Goal: Information Seeking & Learning: Learn about a topic

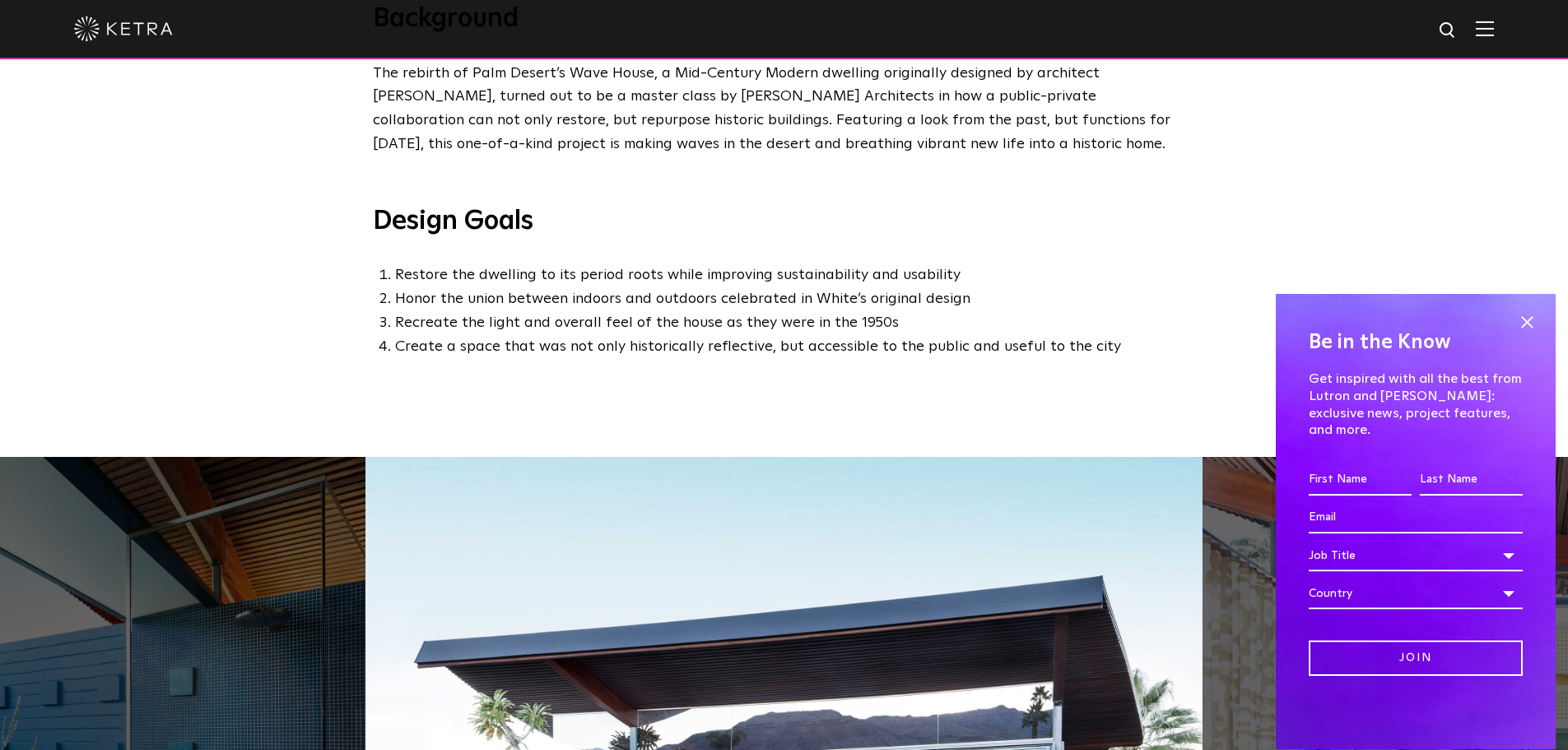
click at [1535, 326] on div "Be in the Know Get inspired with all the best from Lutron and Ketra: exclusive …" at bounding box center [1415, 522] width 279 height 456
click at [1534, 327] on div "Be in the Know Get inspired with all the best from Lutron and Ketra: exclusive …" at bounding box center [1415, 522] width 279 height 456
click at [1532, 335] on span at bounding box center [1527, 323] width 25 height 25
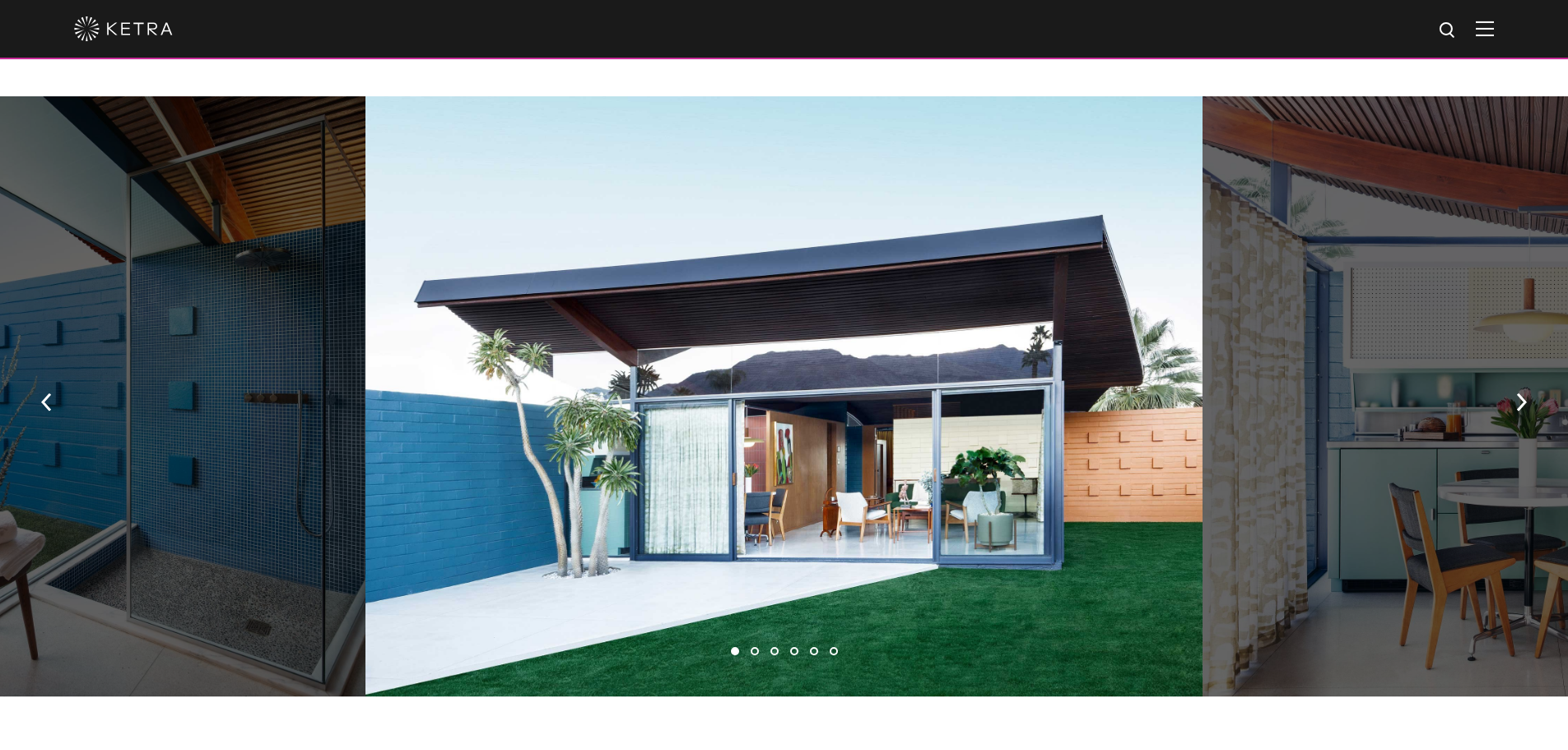
scroll to position [1153, 0]
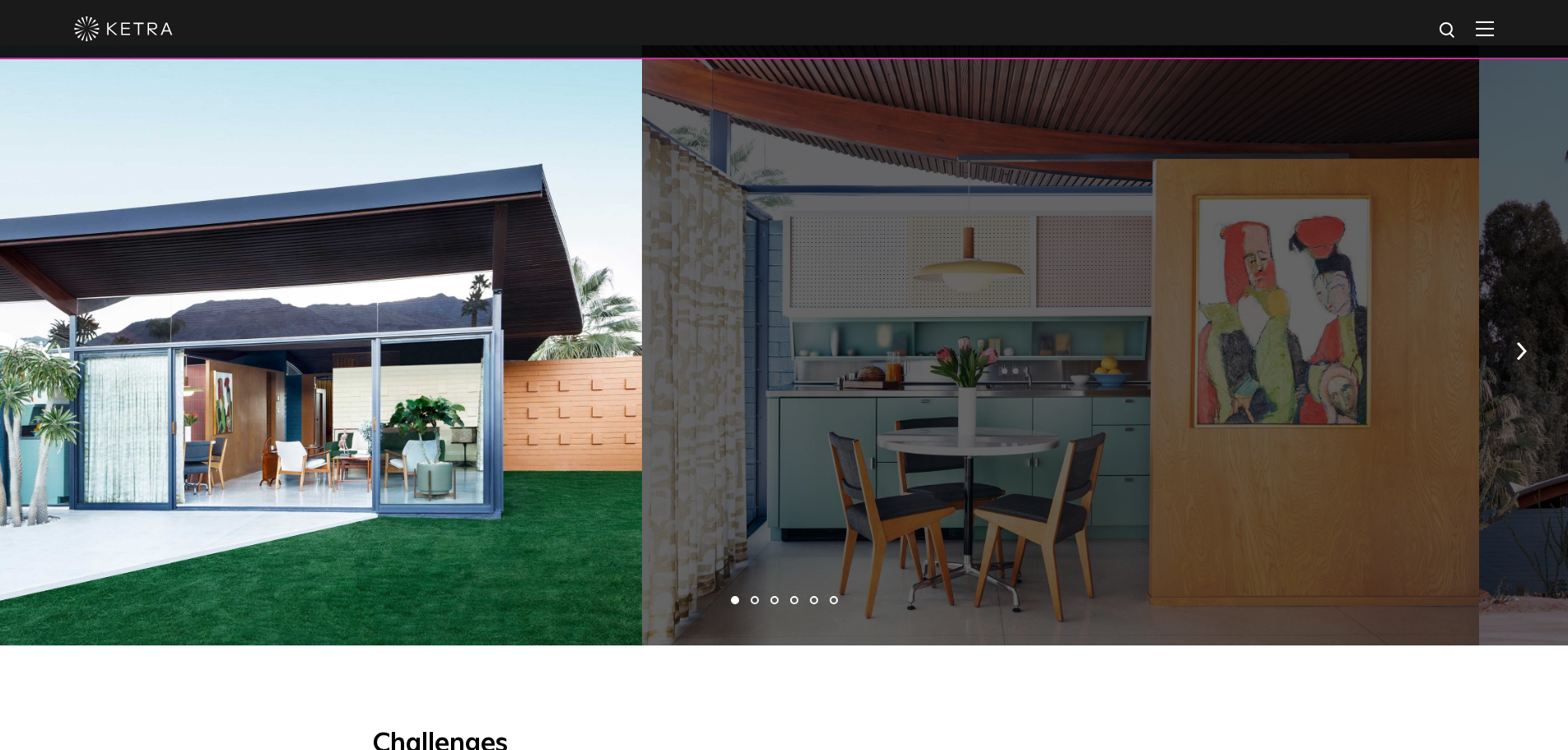
drag, startPoint x: 1393, startPoint y: 385, endPoint x: 833, endPoint y: 433, distance: 562.1
click at [833, 433] on div at bounding box center [1061, 344] width 837 height 600
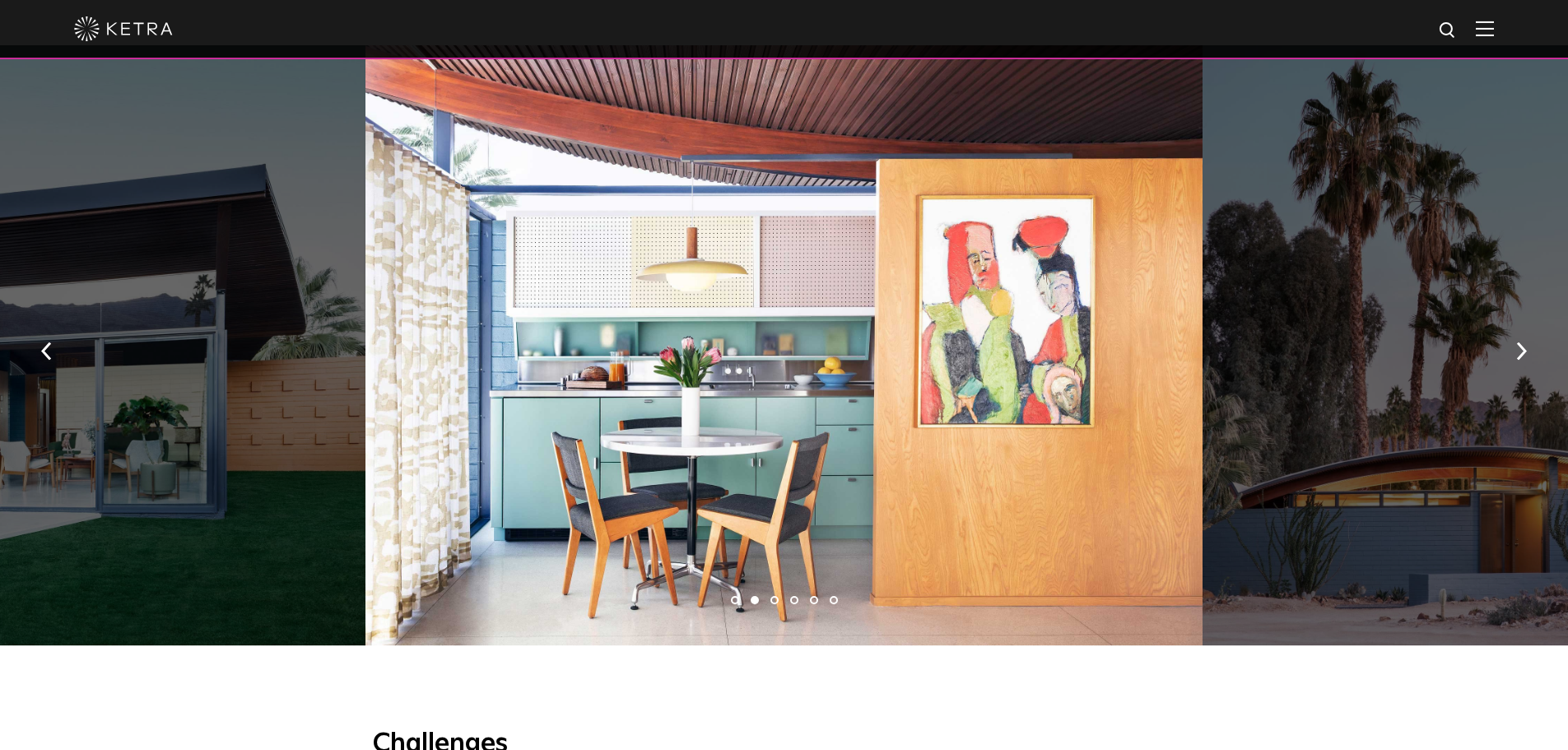
drag, startPoint x: 1339, startPoint y: 382, endPoint x: 405, endPoint y: 463, distance: 937.5
drag, startPoint x: 557, startPoint y: 430, endPoint x: 443, endPoint y: 430, distance: 114.0
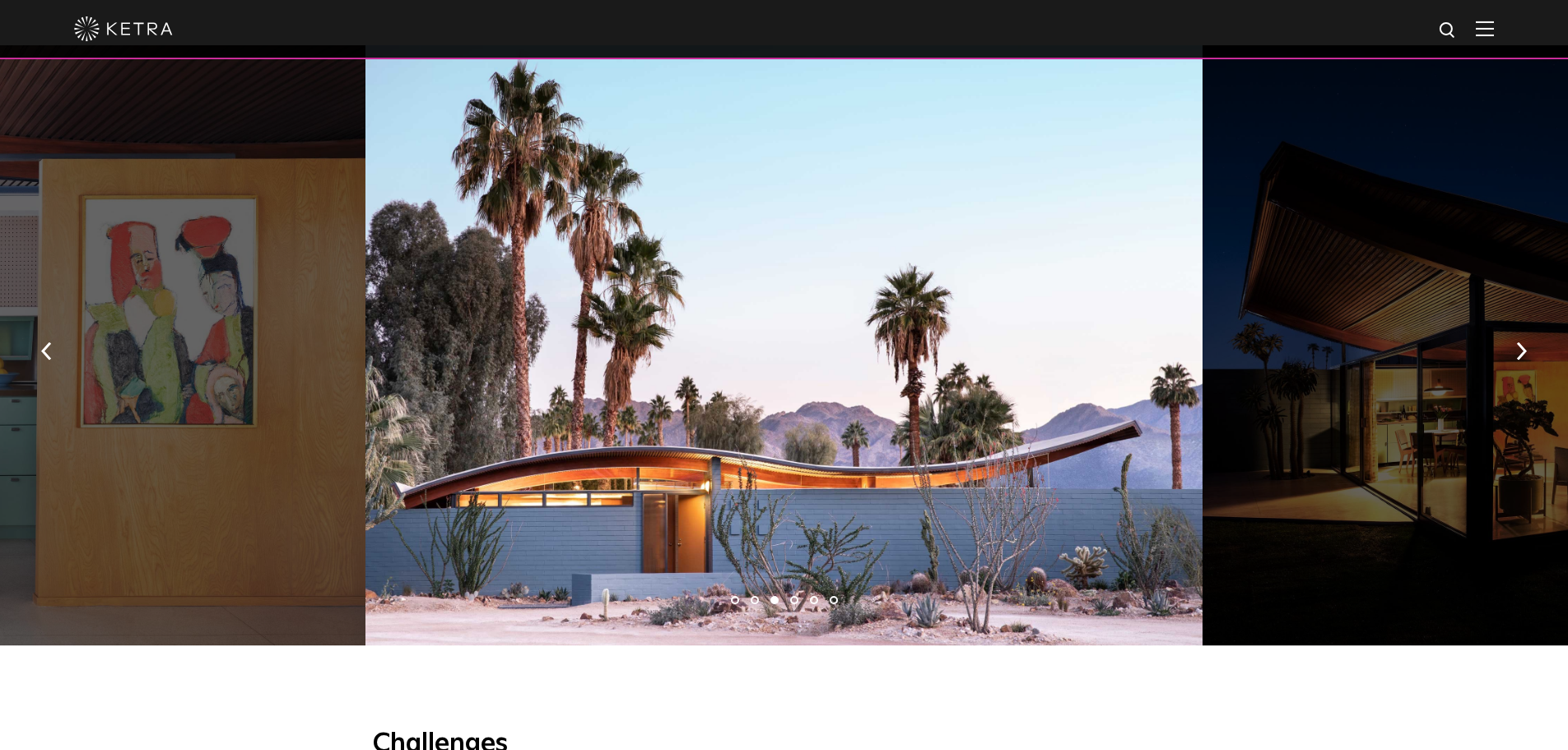
drag, startPoint x: 955, startPoint y: 430, endPoint x: 522, endPoint y: 440, distance: 433.1
click at [1203, 440] on div at bounding box center [1412, 344] width 419 height 600
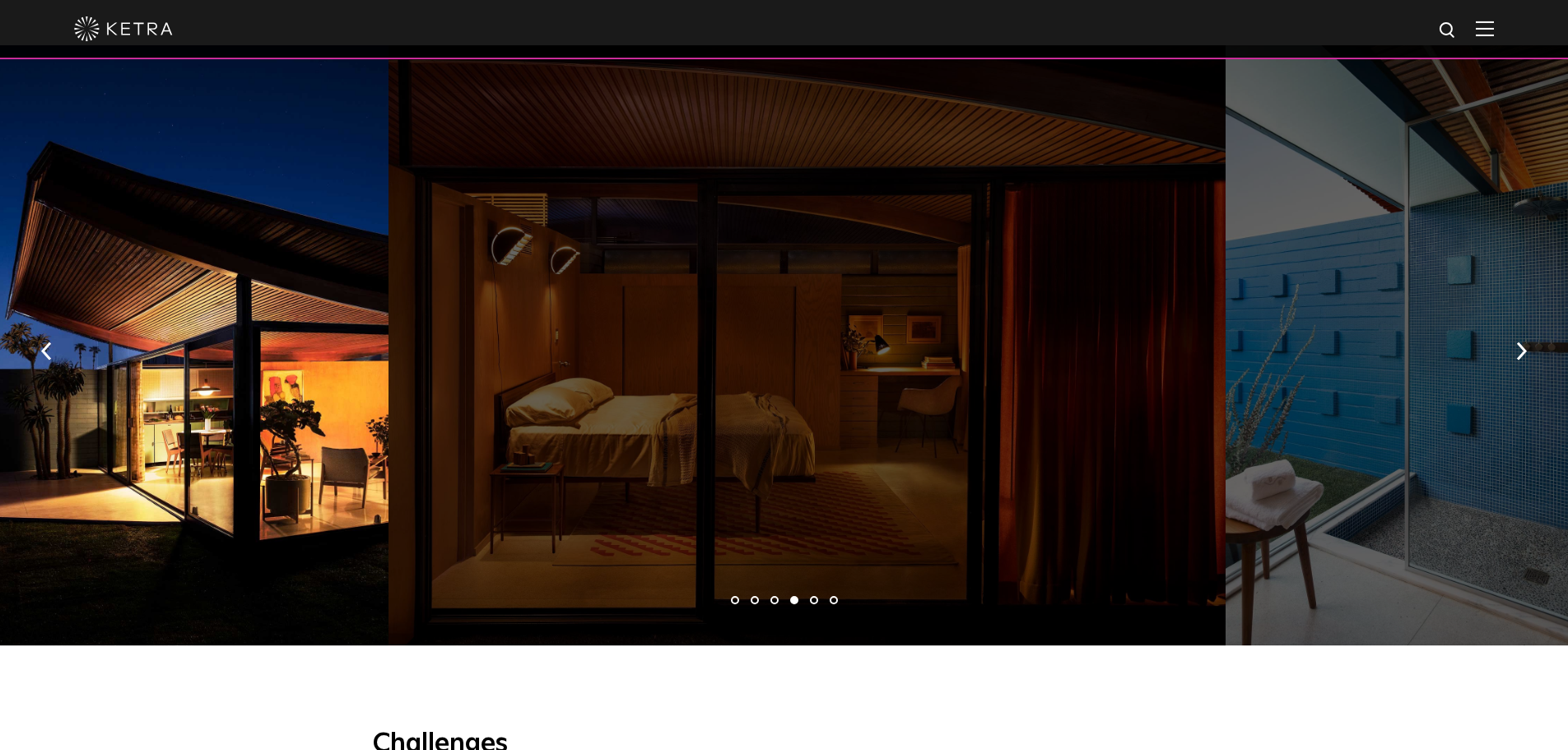
drag, startPoint x: 1221, startPoint y: 426, endPoint x: 615, endPoint y: 461, distance: 607.0
click at [615, 461] on div at bounding box center [807, 344] width 837 height 600
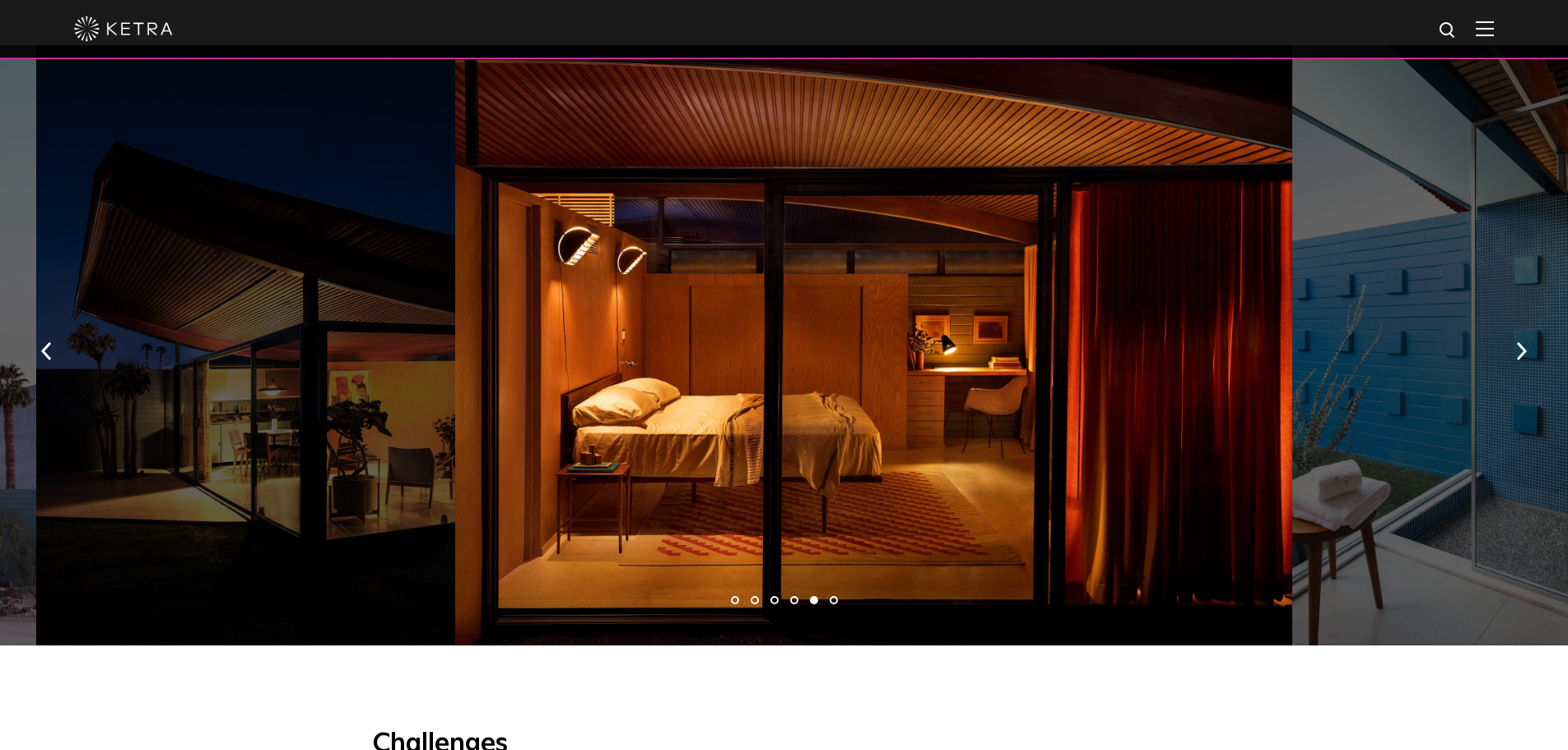
drag, startPoint x: 1026, startPoint y: 496, endPoint x: 1425, endPoint y: 467, distance: 400.1
click at [1292, 471] on div at bounding box center [874, 344] width 837 height 600
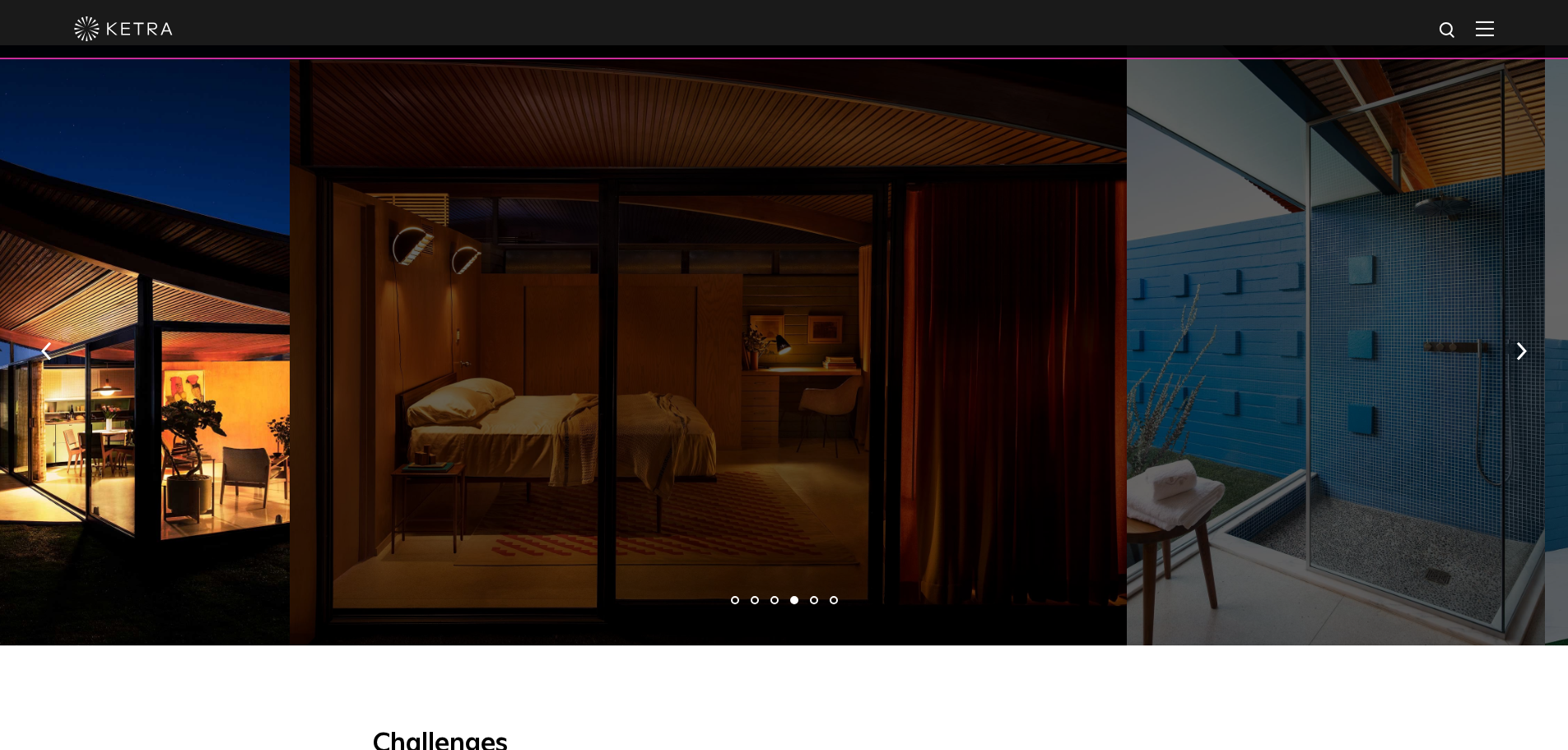
drag, startPoint x: 1561, startPoint y: 460, endPoint x: 737, endPoint y: 487, distance: 824.4
click at [746, 490] on div at bounding box center [709, 344] width 837 height 600
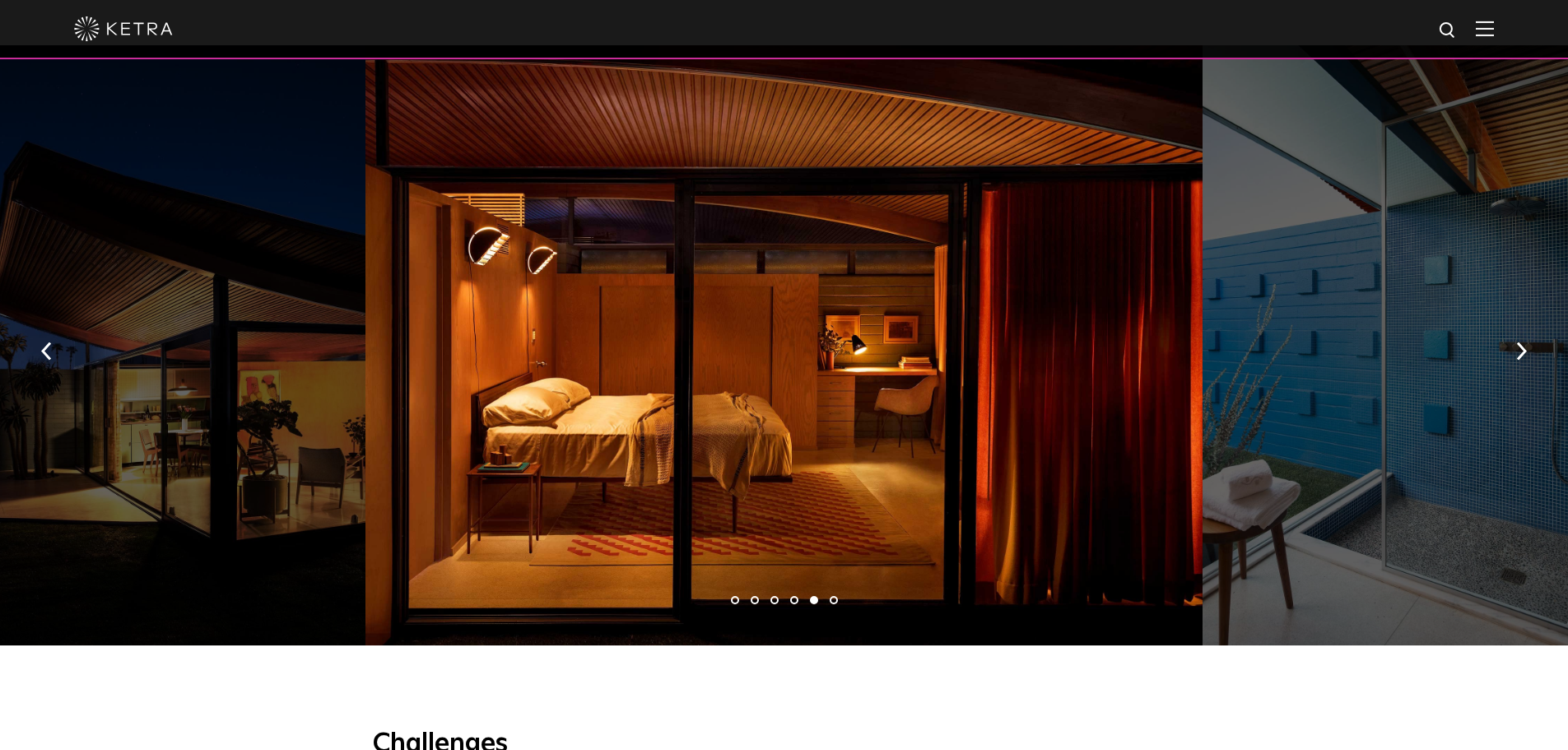
drag, startPoint x: 1201, startPoint y: 466, endPoint x: 387, endPoint y: 438, distance: 814.5
click at [1203, 470] on div at bounding box center [1412, 344] width 419 height 600
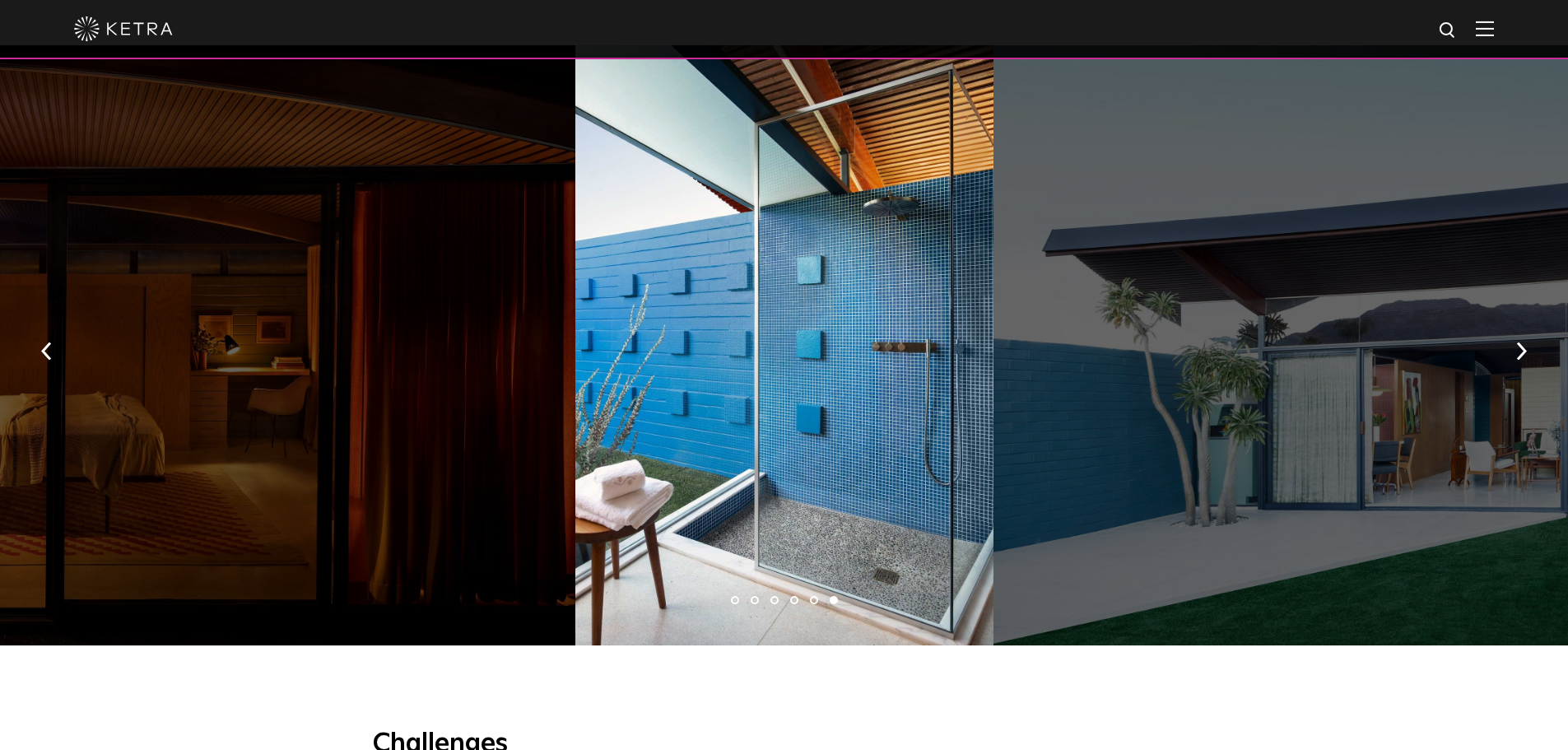
drag, startPoint x: 974, startPoint y: 428, endPoint x: 1, endPoint y: 457, distance: 973.4
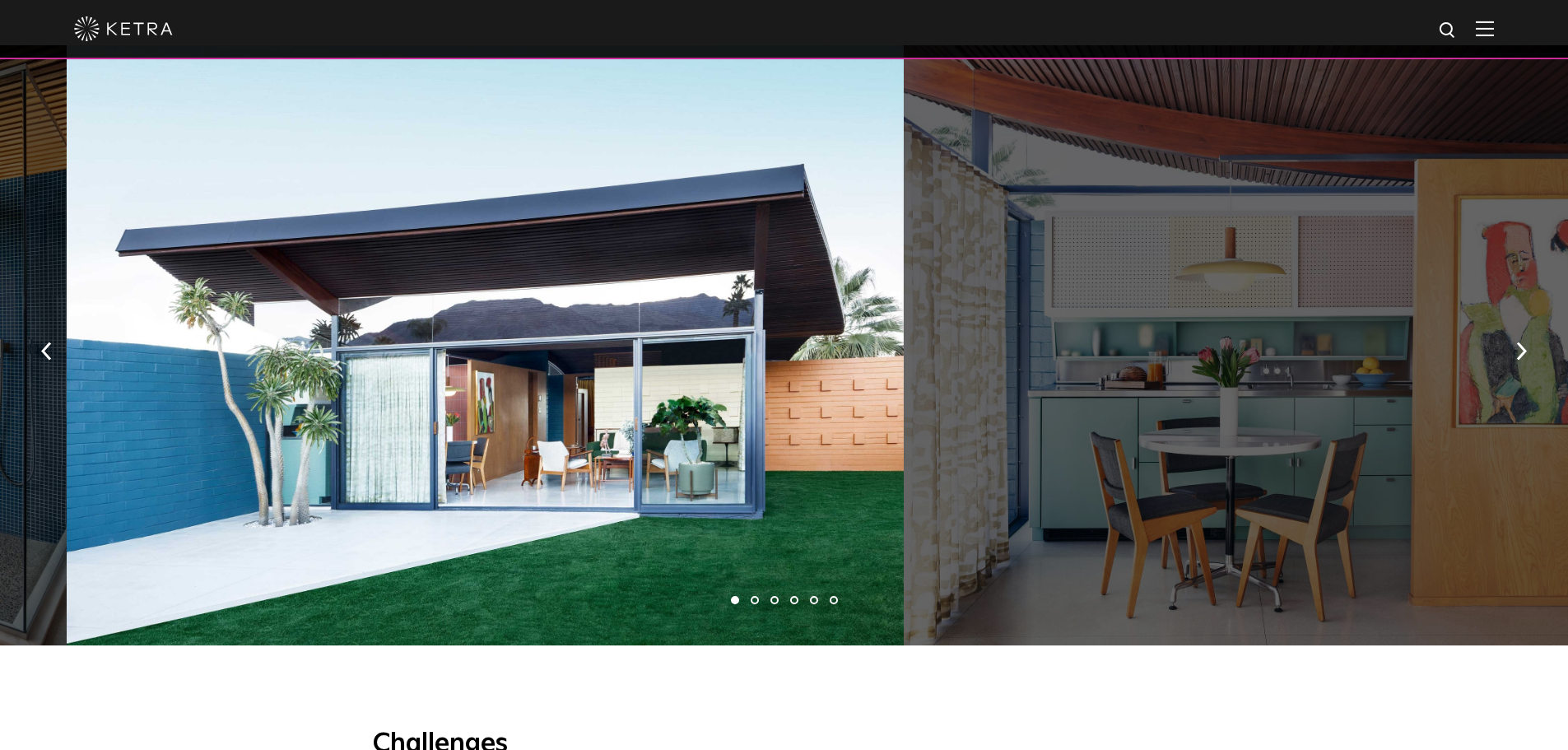
drag, startPoint x: 1351, startPoint y: 400, endPoint x: 17, endPoint y: 434, distance: 1334.4
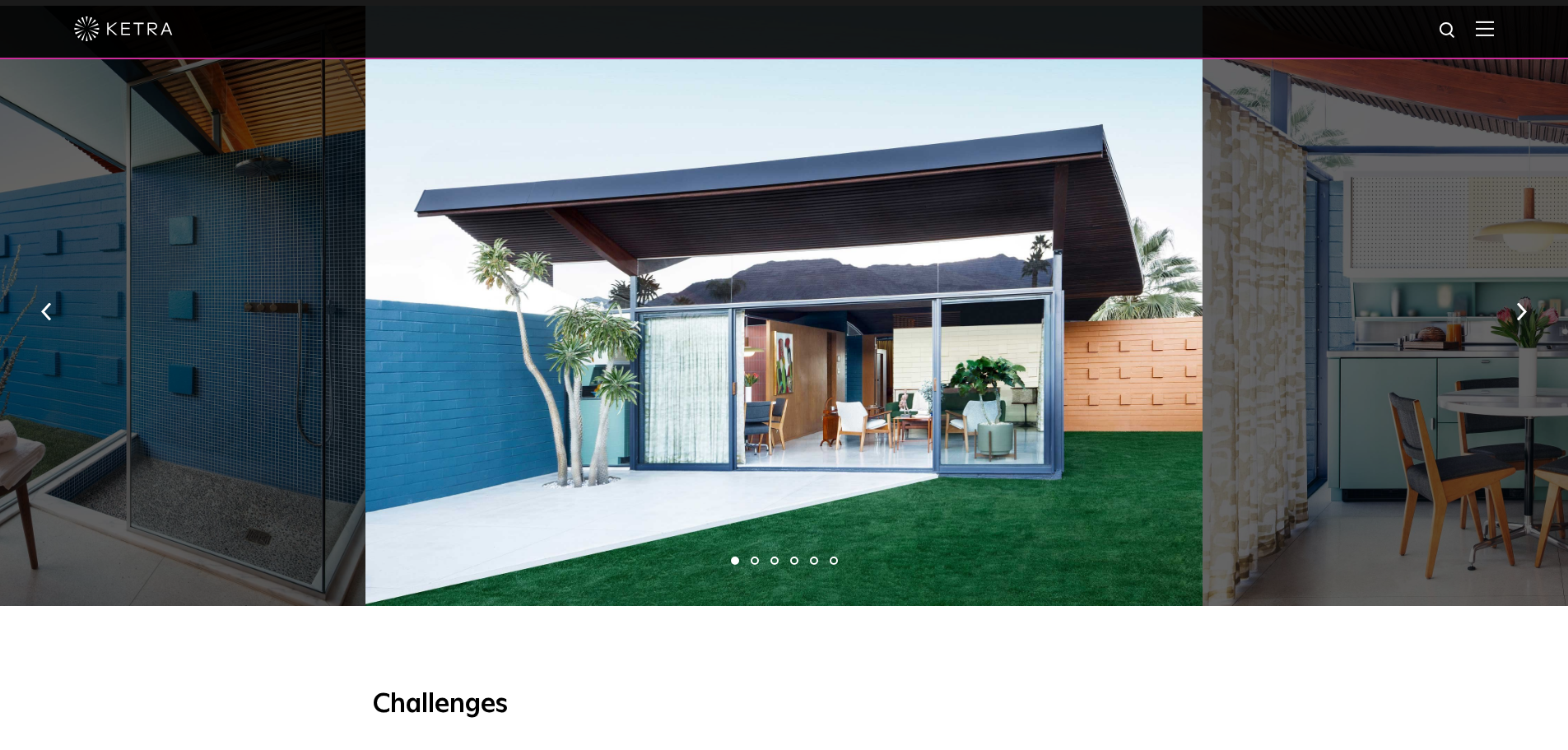
scroll to position [1236, 0]
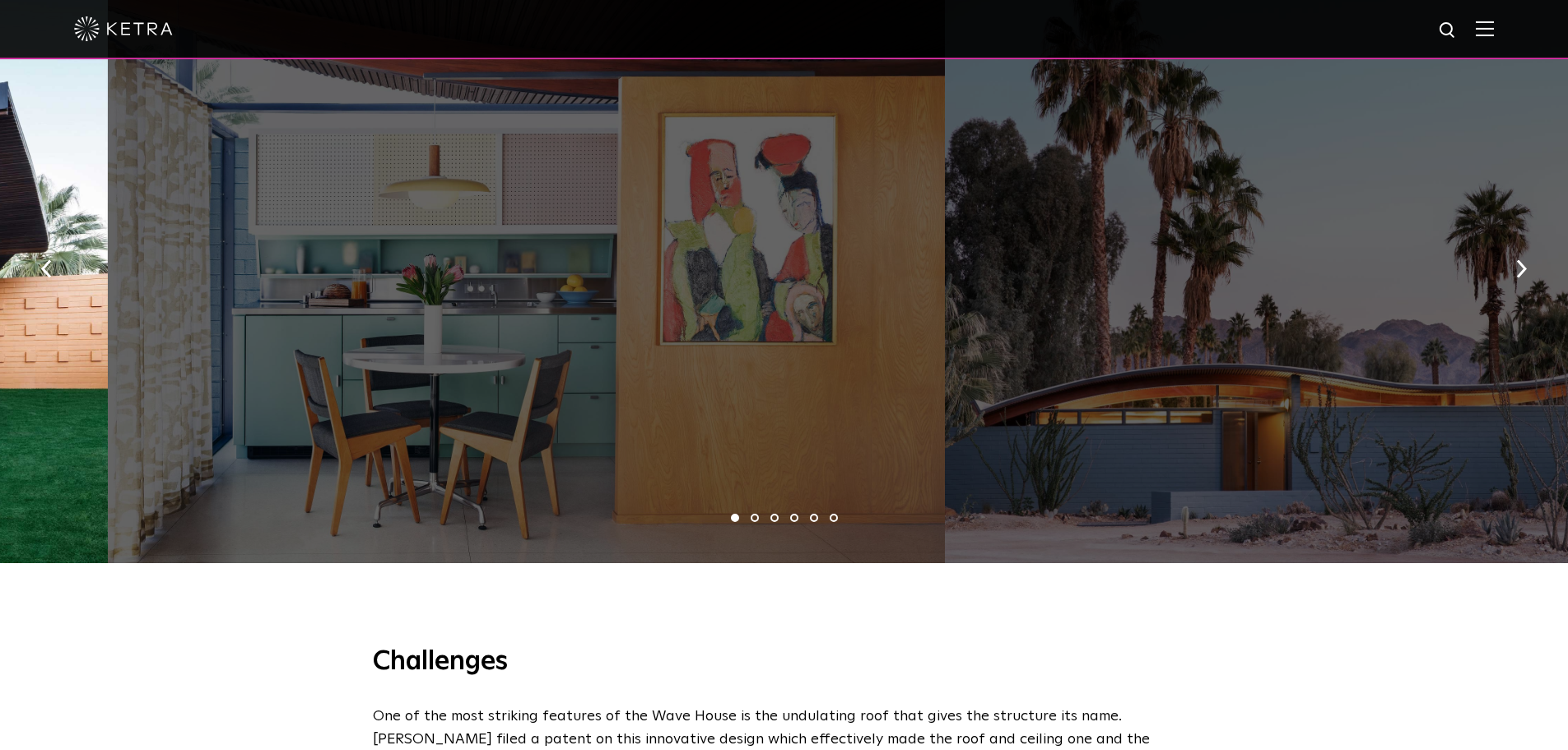
drag, startPoint x: 1317, startPoint y: 329, endPoint x: 180, endPoint y: 376, distance: 1138.0
click at [181, 378] on div at bounding box center [526, 262] width 837 height 600
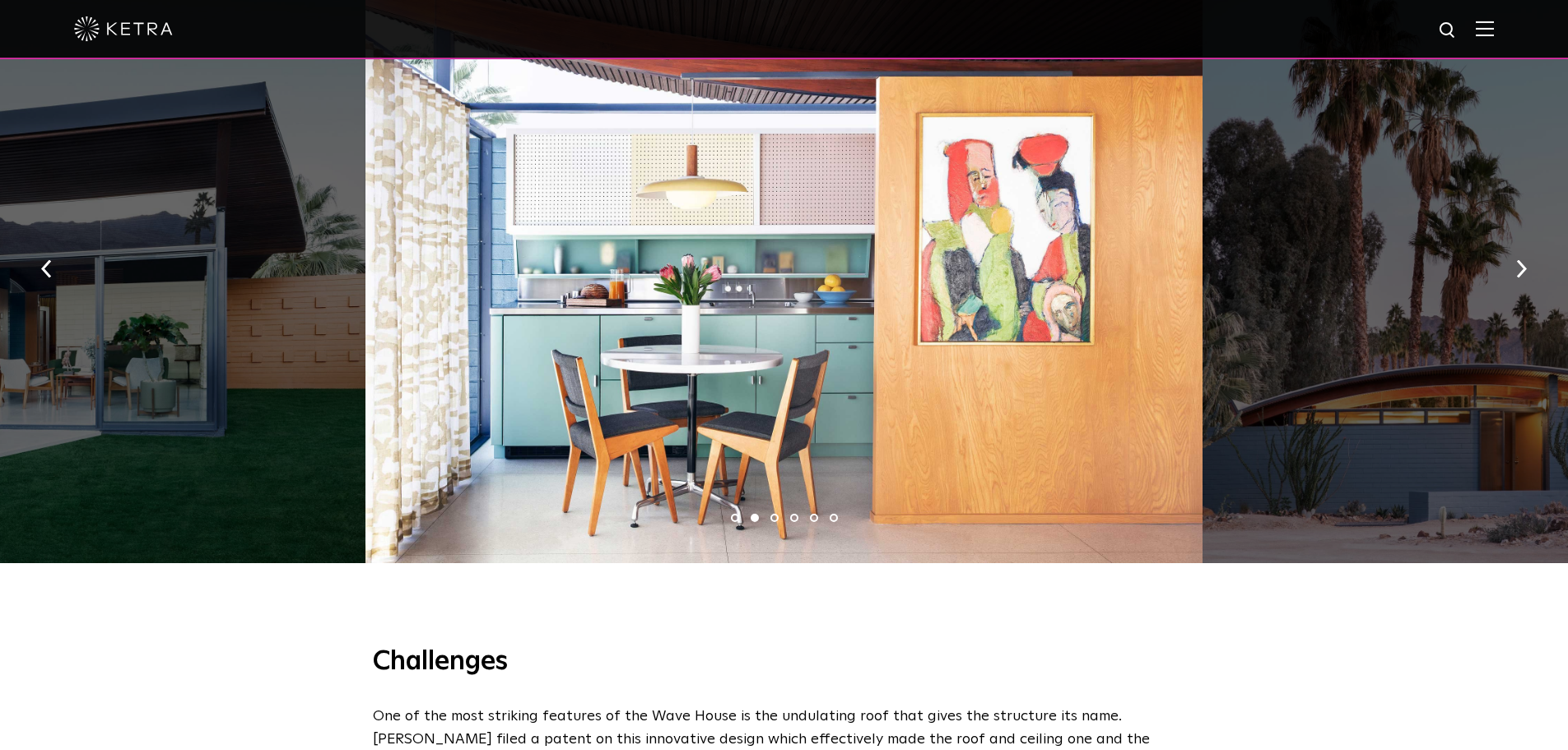
drag, startPoint x: 962, startPoint y: 341, endPoint x: 335, endPoint y: 379, distance: 628.2
click at [365, 432] on div at bounding box center [784, 262] width 837 height 600
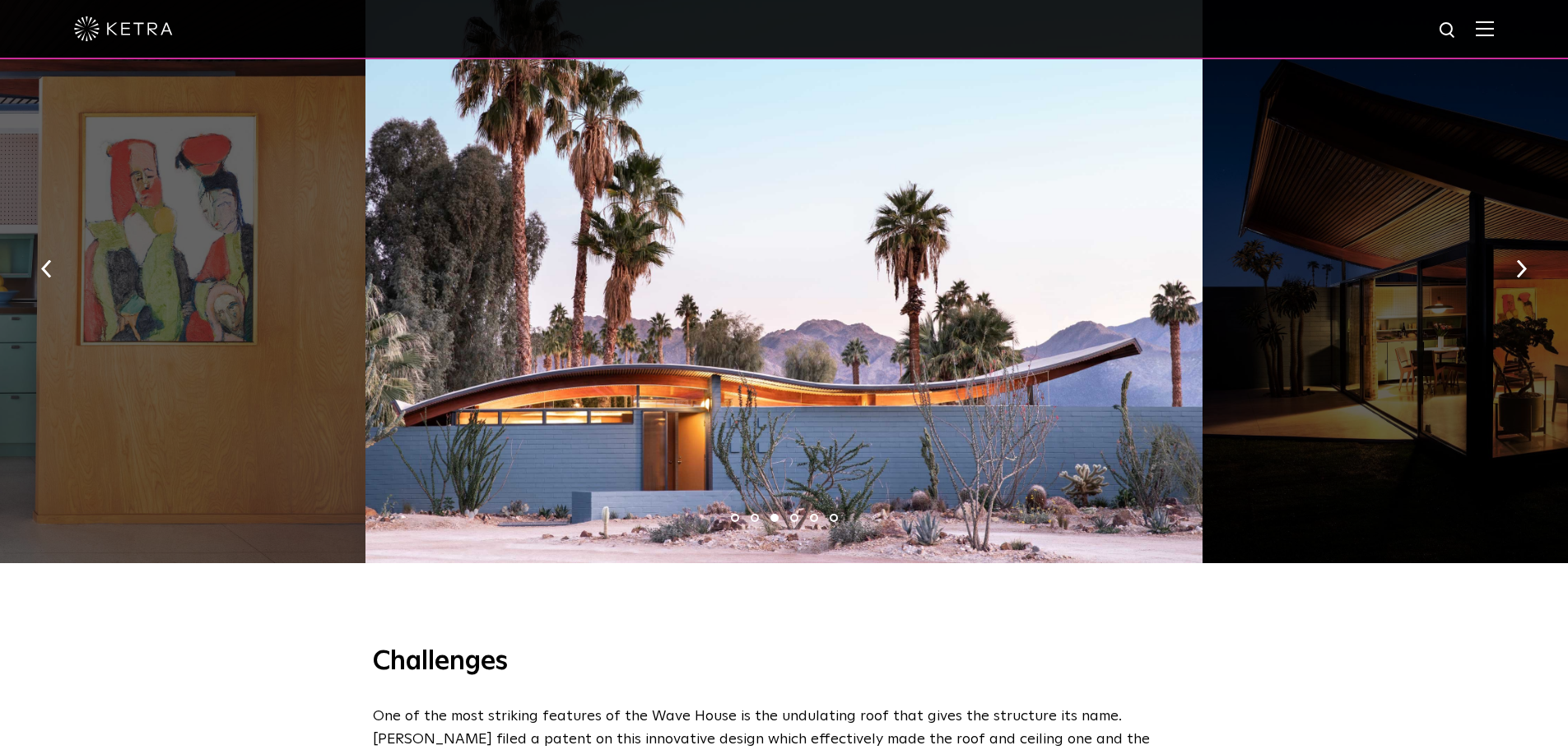
drag, startPoint x: 966, startPoint y: 408, endPoint x: 372, endPoint y: 443, distance: 595.0
click at [1203, 444] on div at bounding box center [1412, 262] width 419 height 600
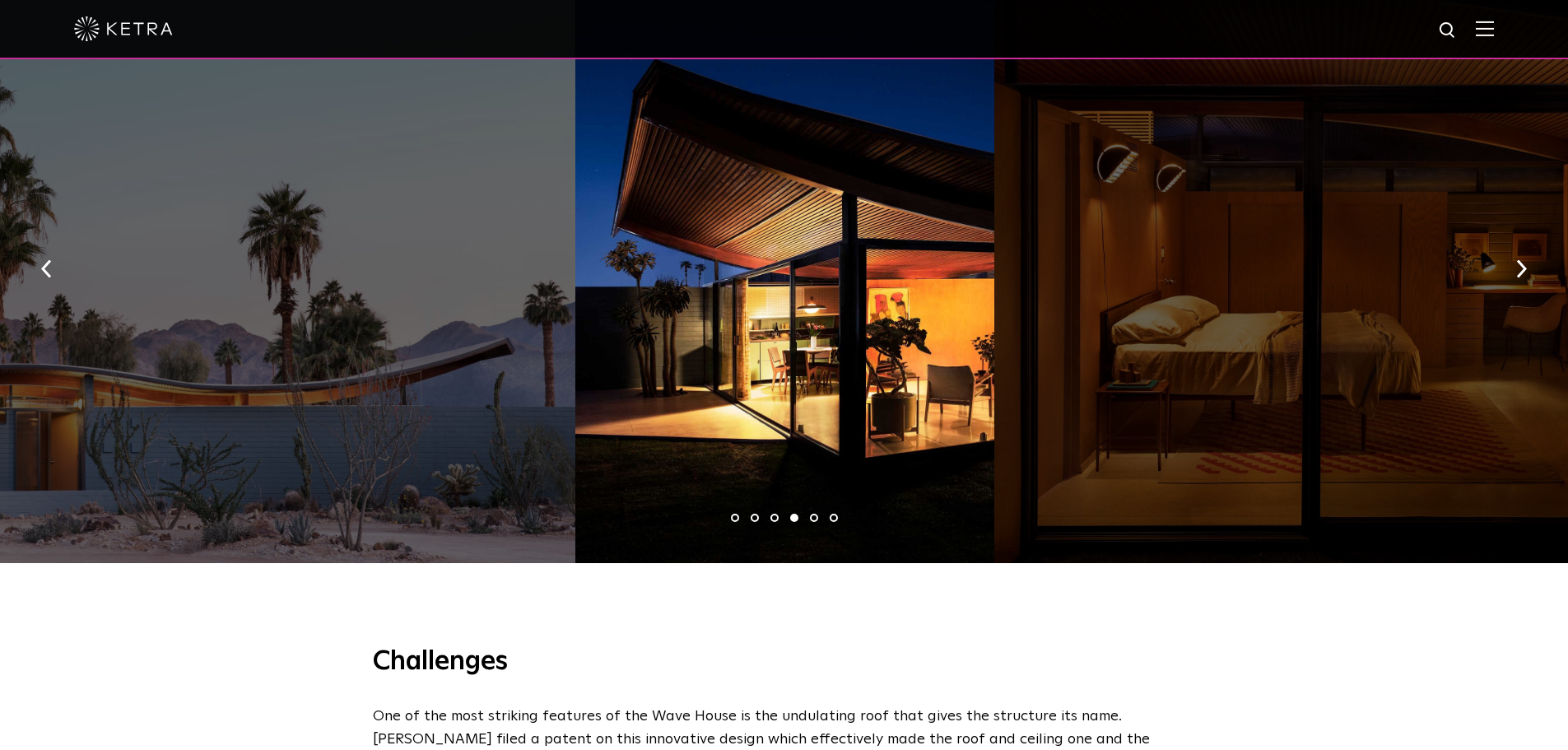
drag, startPoint x: 1165, startPoint y: 396, endPoint x: 631, endPoint y: 418, distance: 534.5
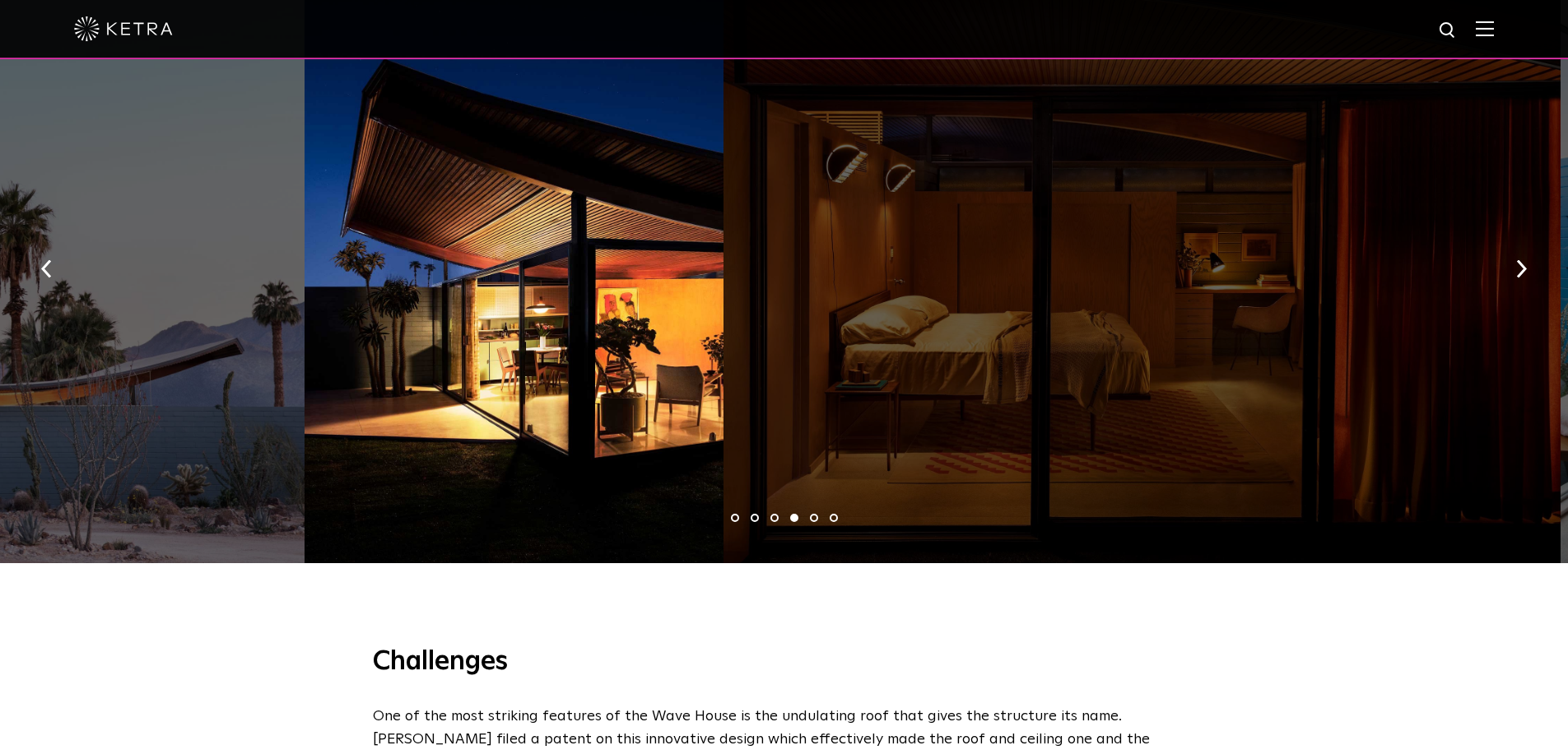
drag, startPoint x: 1336, startPoint y: 388, endPoint x: 697, endPoint y: 403, distance: 639.2
click at [724, 403] on div at bounding box center [1143, 262] width 837 height 600
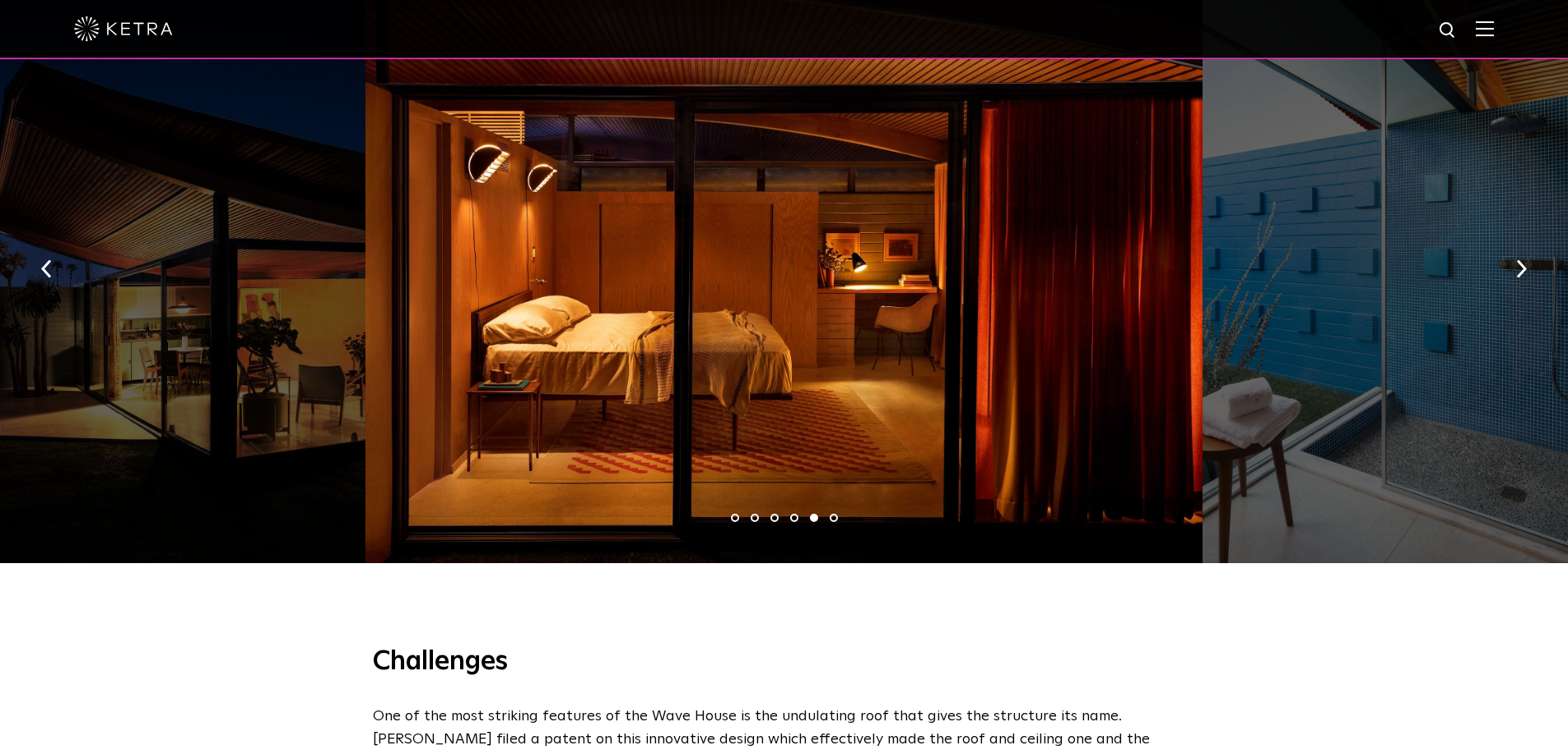
click at [879, 320] on div at bounding box center [784, 262] width 837 height 600
click at [779, 135] on div at bounding box center [784, 262] width 837 height 600
click at [804, 244] on div at bounding box center [784, 262] width 837 height 600
click at [804, 243] on div at bounding box center [784, 262] width 837 height 600
drag, startPoint x: 806, startPoint y: 238, endPoint x: 959, endPoint y: 501, distance: 304.3
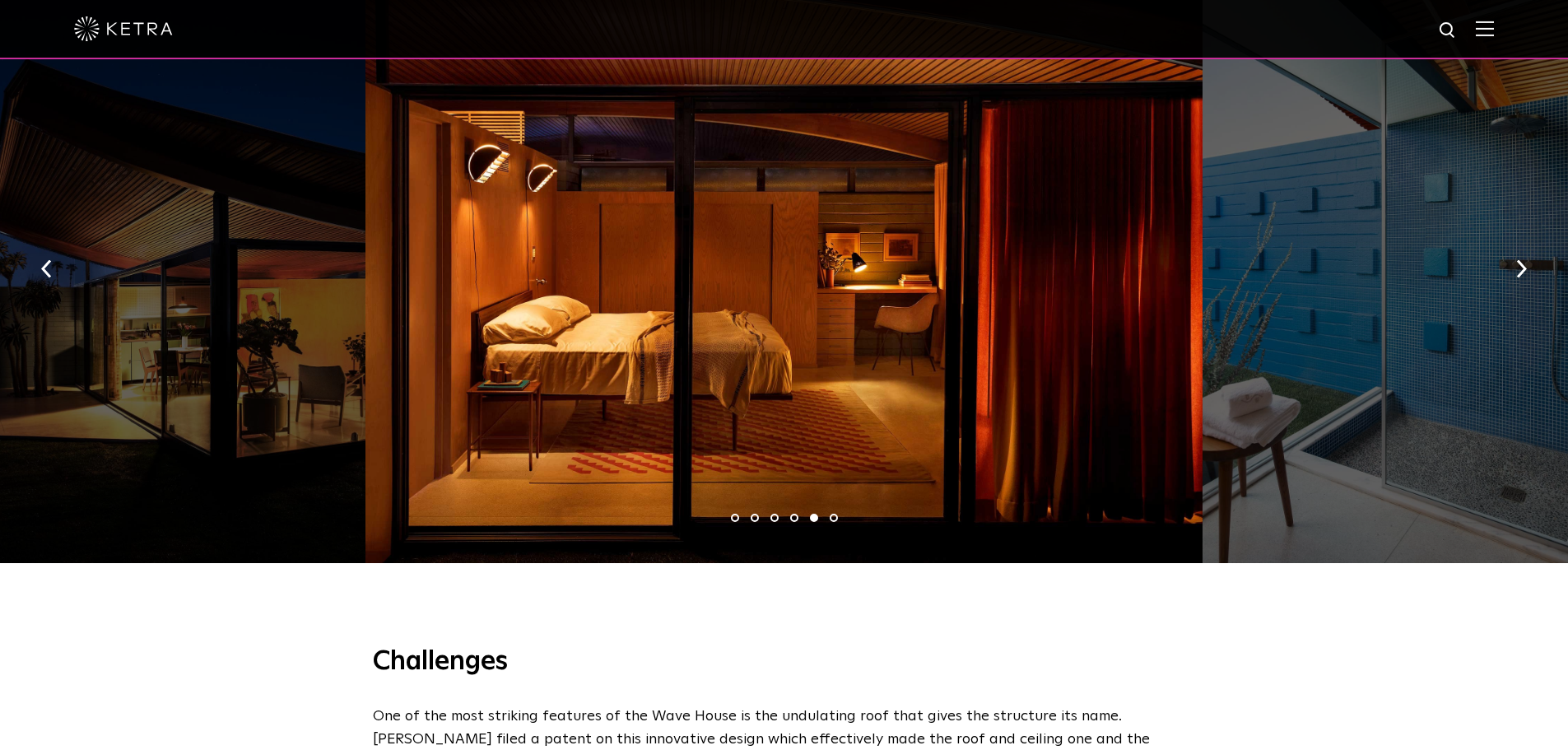
click at [959, 507] on ul "1 2 3 4 5 6" at bounding box center [784, 518] width 1568 height 24
drag, startPoint x: 1062, startPoint y: 444, endPoint x: 803, endPoint y: 593, distance: 298.8
click at [816, 646] on h3 "Challenges" at bounding box center [784, 663] width 823 height 34
click at [717, 302] on div at bounding box center [784, 262] width 837 height 600
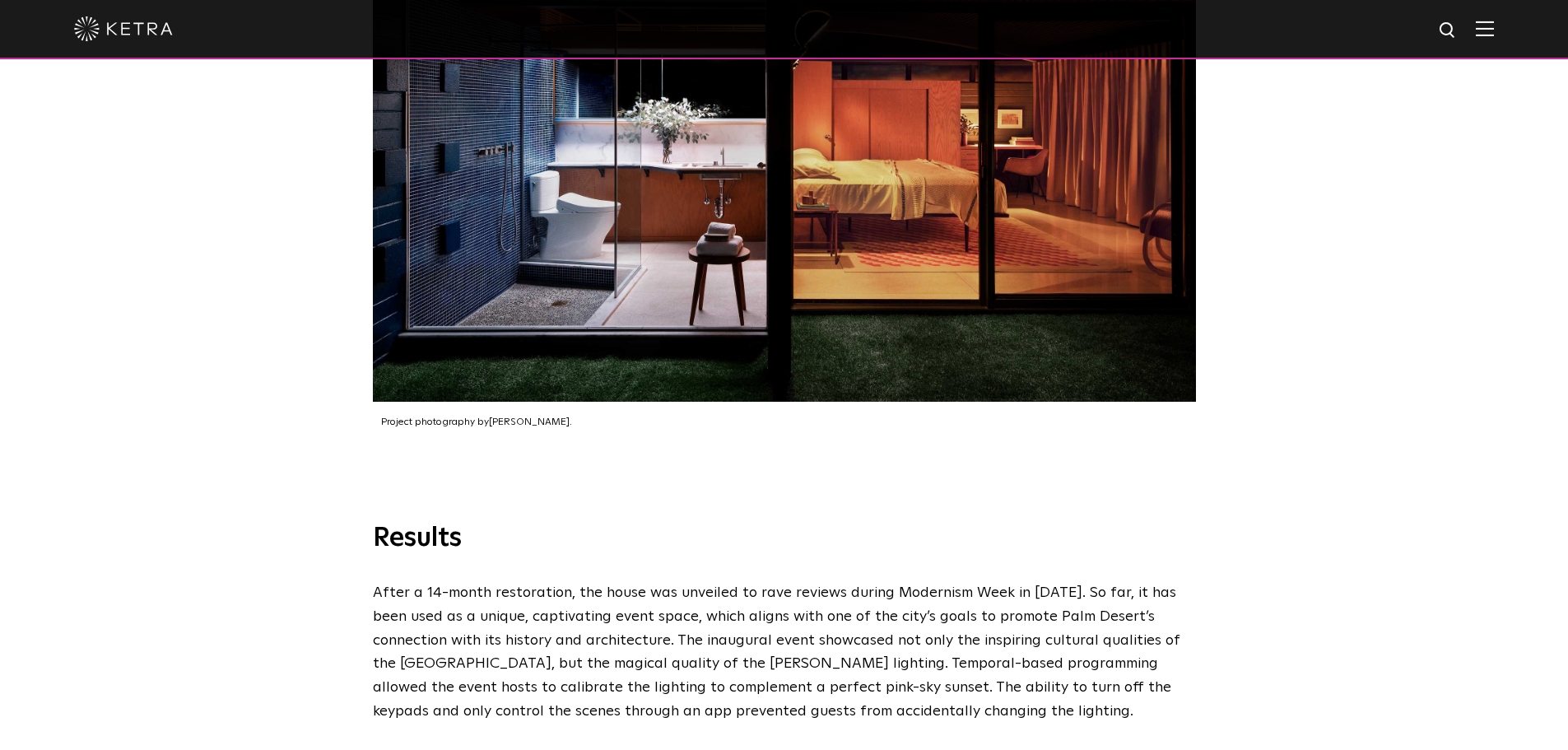
scroll to position [4200, 0]
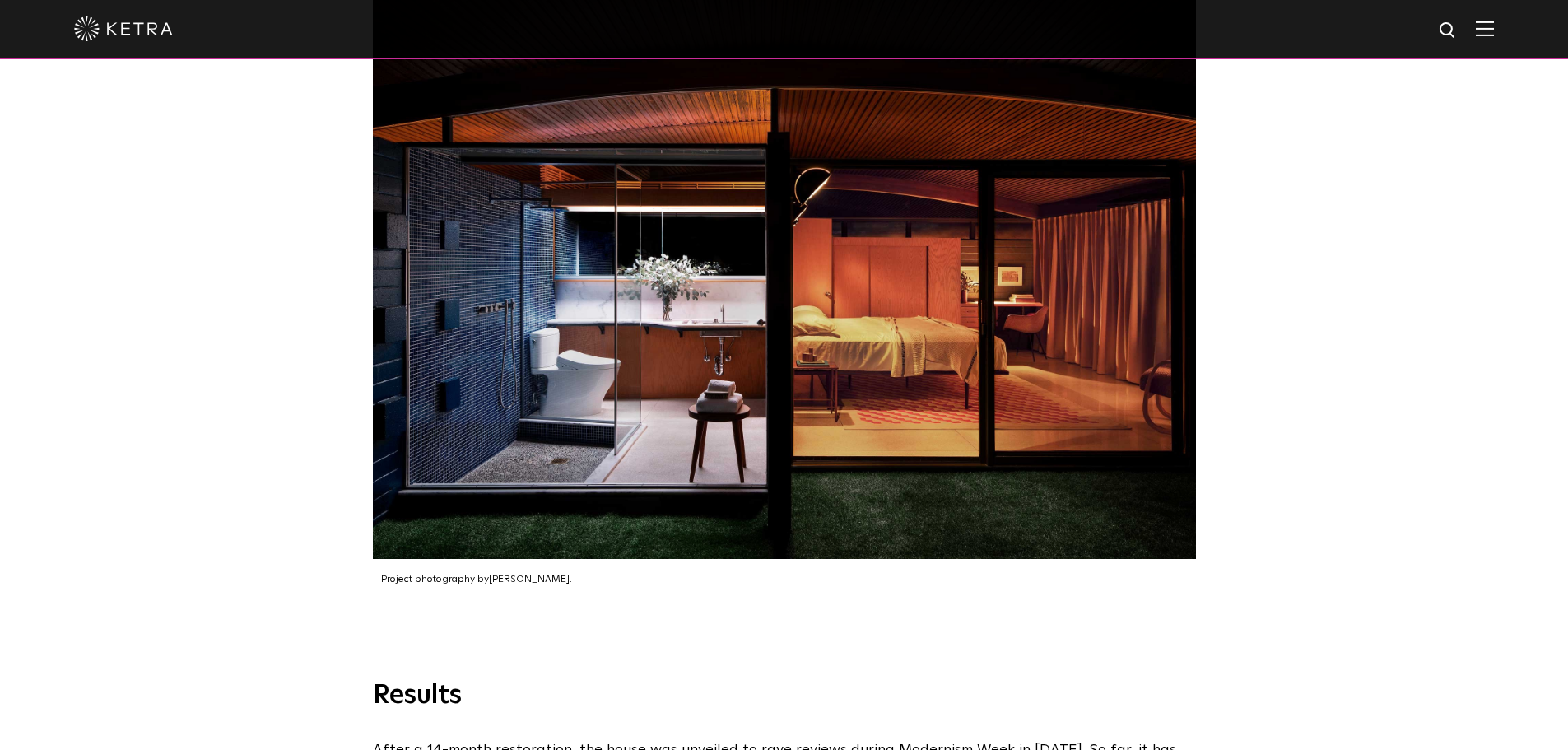
click at [984, 294] on img at bounding box center [784, 263] width 823 height 591
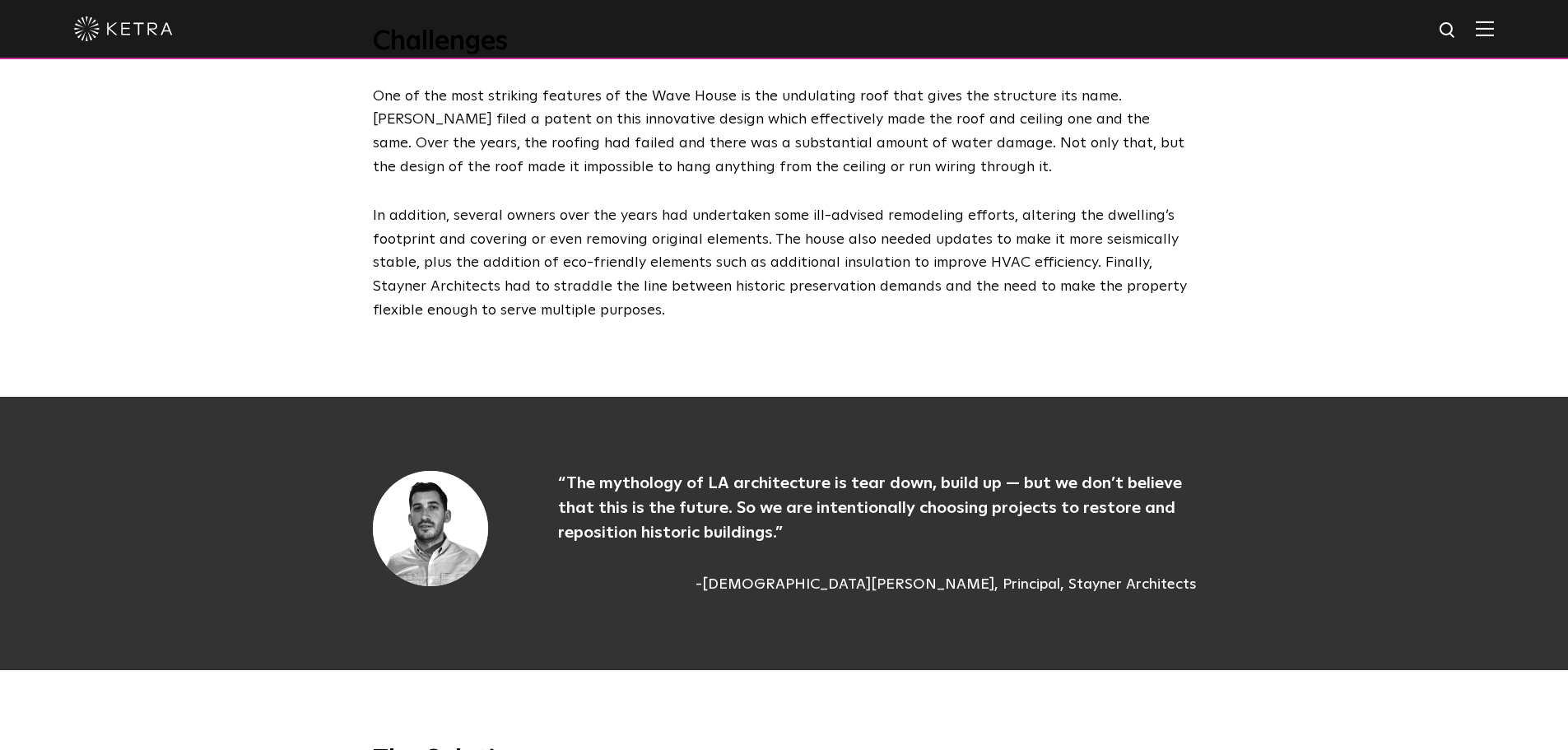
scroll to position [2306, 0]
